Goal: Task Accomplishment & Management: Manage account settings

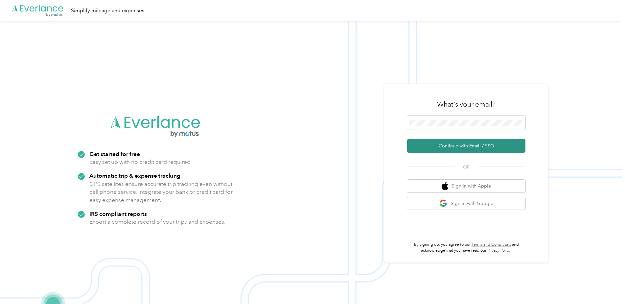
click at [488, 148] on button "Continue with Email / SSO" at bounding box center [466, 146] width 118 height 14
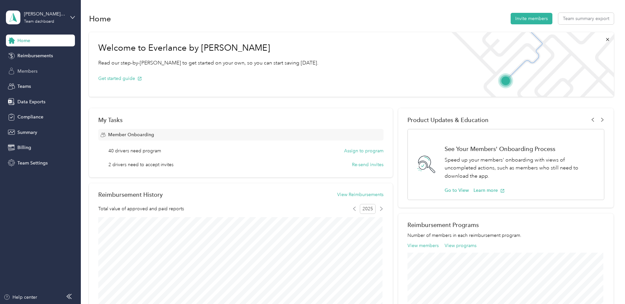
click at [32, 74] on span "Members" at bounding box center [27, 71] width 20 height 7
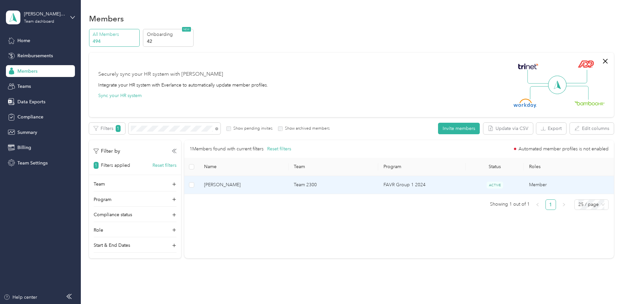
click at [247, 183] on span "[PERSON_NAME]" at bounding box center [243, 184] width 79 height 7
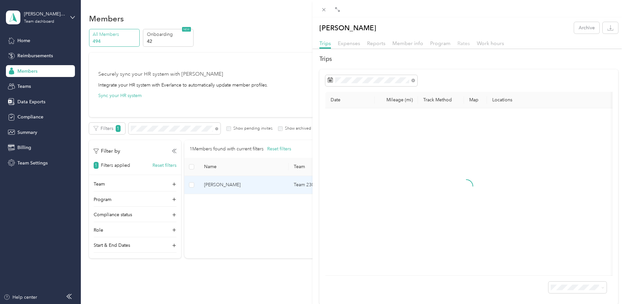
click at [461, 43] on span "Rates" at bounding box center [464, 43] width 12 height 6
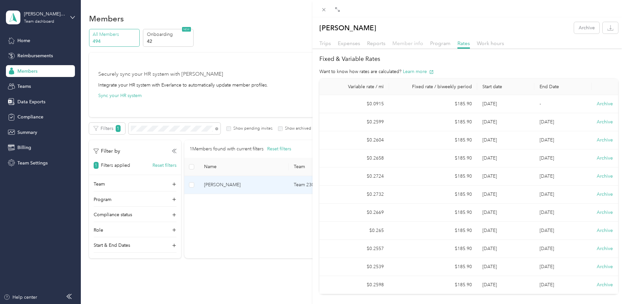
click at [410, 42] on span "Member info" at bounding box center [407, 43] width 31 height 6
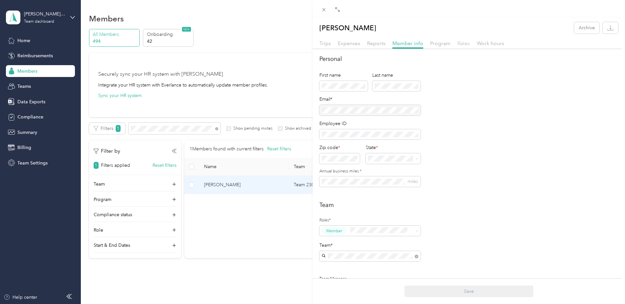
click at [468, 43] on span "Rates" at bounding box center [464, 43] width 12 height 6
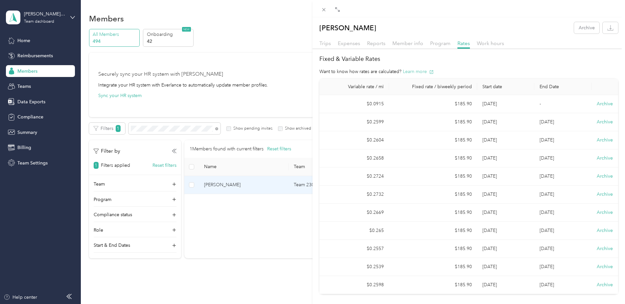
click at [415, 70] on button "Learn more" at bounding box center [418, 71] width 31 height 7
click at [422, 69] on button "Learn more" at bounding box center [418, 71] width 31 height 7
click at [81, 14] on div "[PERSON_NAME] Archive Trips Expenses Reports Member info Program Rates Work hou…" at bounding box center [312, 152] width 625 height 304
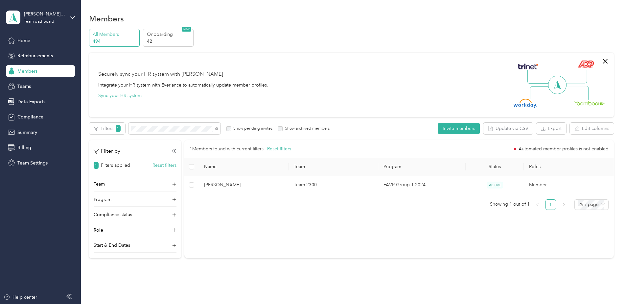
click at [74, 15] on div at bounding box center [312, 152] width 625 height 304
click at [69, 18] on div "[PERSON_NAME] Sales Team dashboard" at bounding box center [40, 17] width 69 height 23
click at [30, 86] on div "Log out" at bounding box center [75, 84] width 129 height 12
